Goal: Task Accomplishment & Management: Use online tool/utility

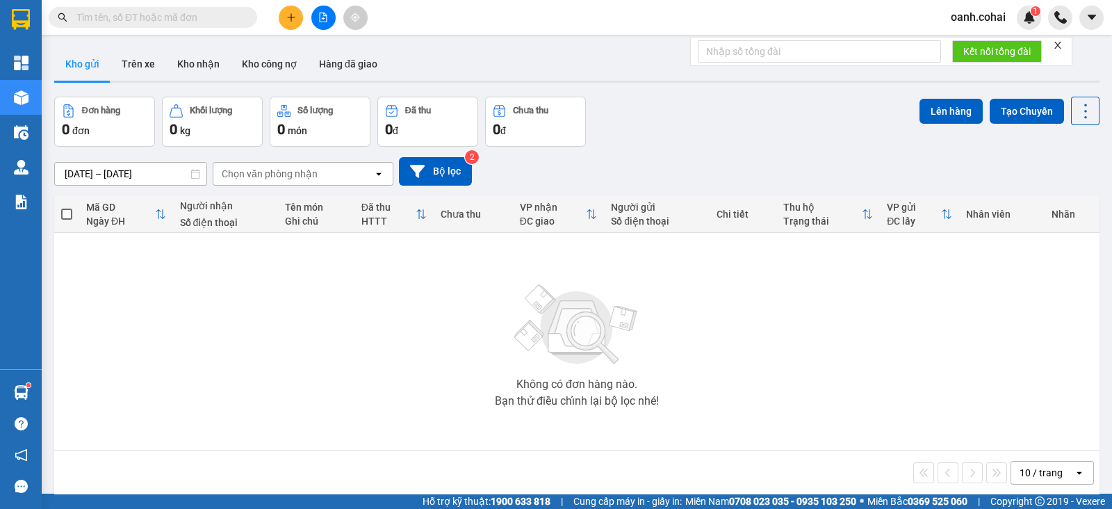
click at [181, 19] on input "text" at bounding box center [158, 17] width 164 height 15
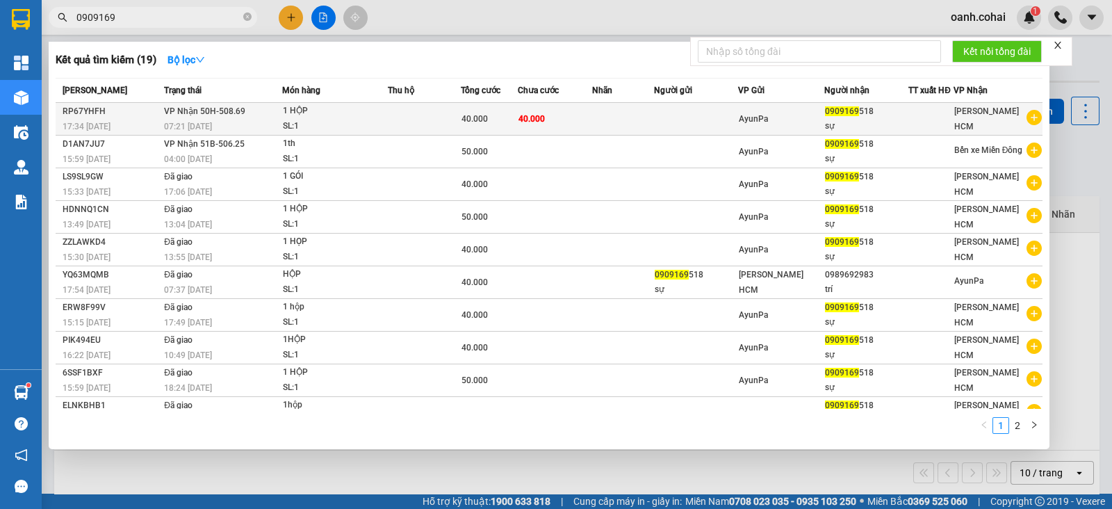
type input "0909169"
click at [368, 119] on div "SL: 1" at bounding box center [335, 126] width 104 height 15
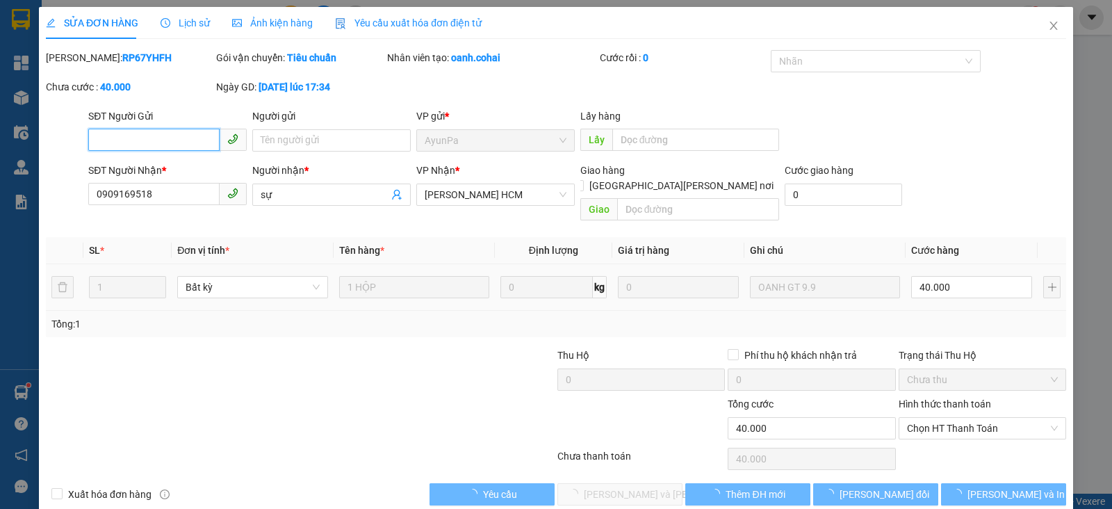
type input "0909169518"
type input "sự"
type input "40.000"
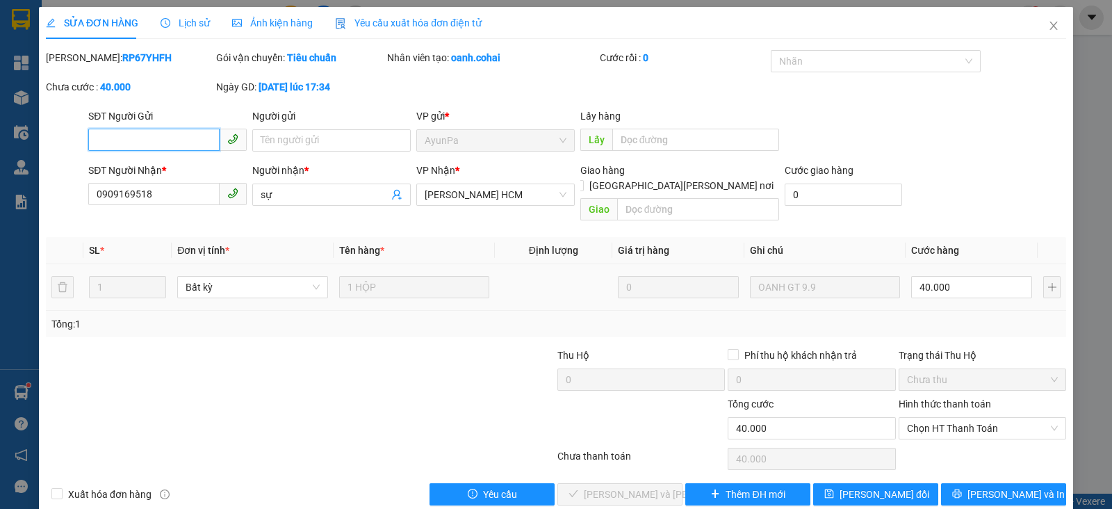
scroll to position [8, 0]
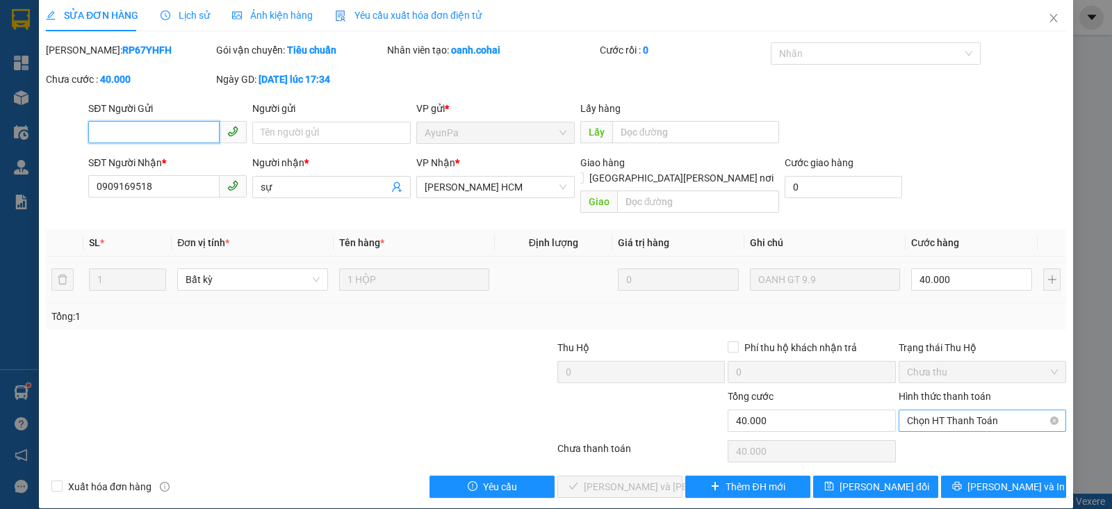
click at [980, 410] on span "Chọn HT Thanh Toán" at bounding box center [982, 420] width 151 height 21
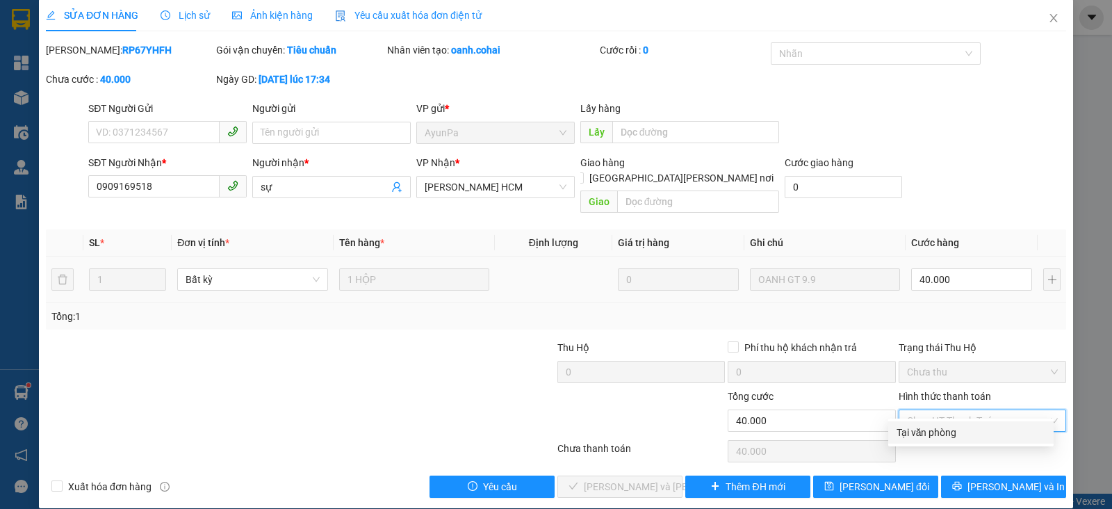
click at [912, 431] on div "Tại văn phòng" at bounding box center [970, 431] width 149 height 15
type input "0"
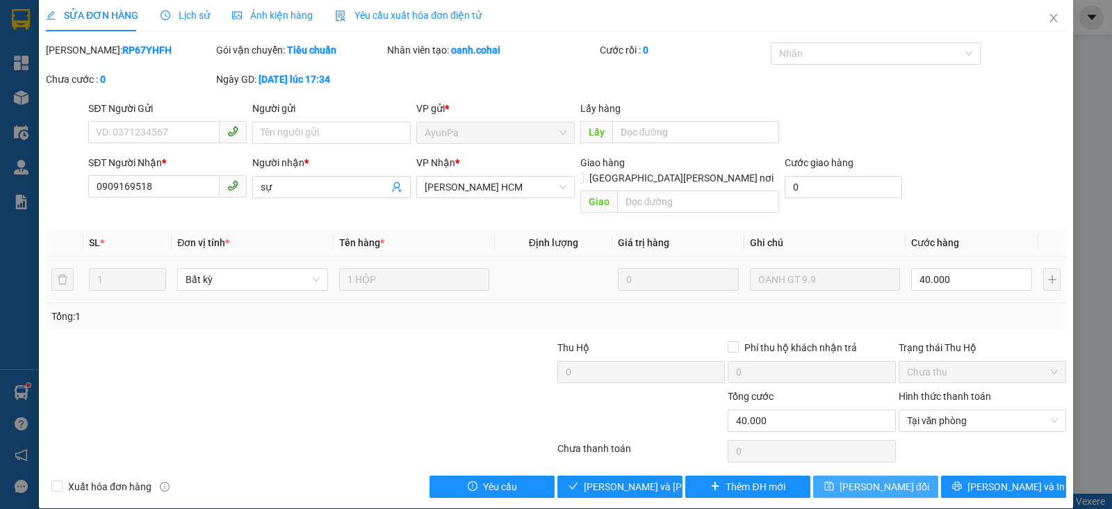
click at [862, 479] on span "[PERSON_NAME] đổi" at bounding box center [884, 486] width 90 height 15
